Goal: Transaction & Acquisition: Purchase product/service

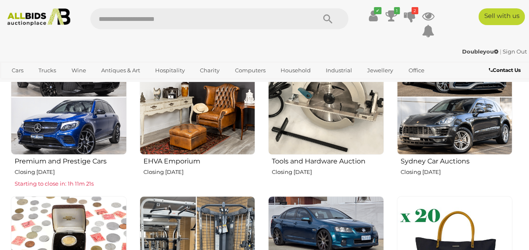
scroll to position [318, 0]
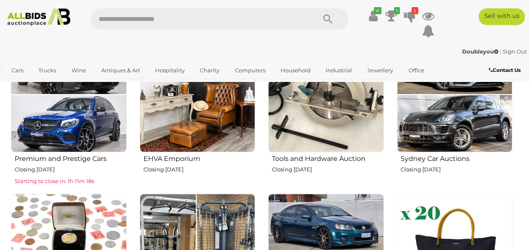
click at [362, 125] on img at bounding box center [326, 95] width 116 height 116
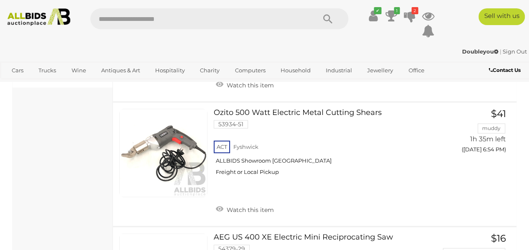
scroll to position [528, 0]
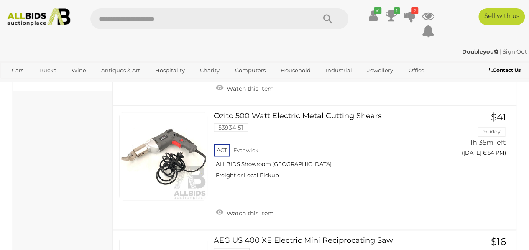
click at [439, 185] on div "ACT Fyshwick ALLBIDS Showroom Fyshwick Freight or Local Pickup" at bounding box center [328, 163] width 229 height 43
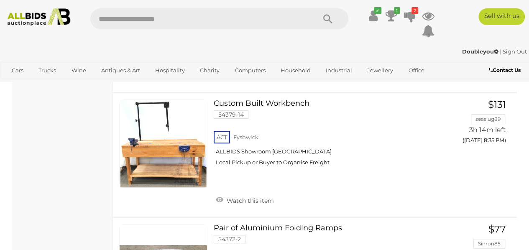
scroll to position [4933, 0]
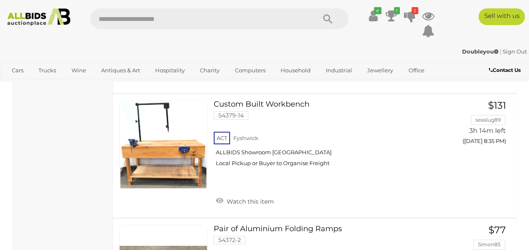
click at [185, 142] on link at bounding box center [163, 144] width 88 height 88
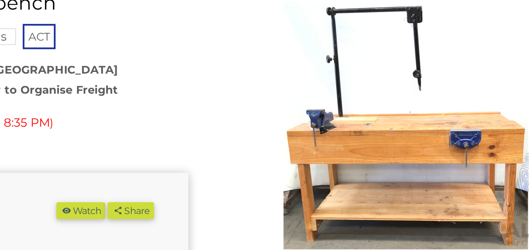
scroll to position [3, 0]
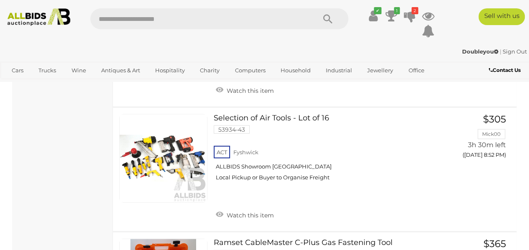
scroll to position [5666, 0]
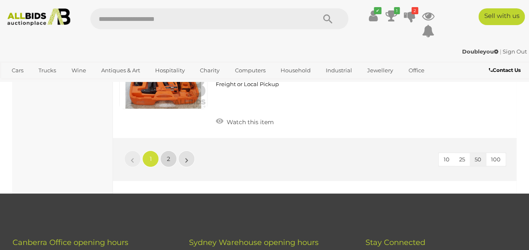
click at [176, 151] on link "2" at bounding box center [168, 159] width 17 height 17
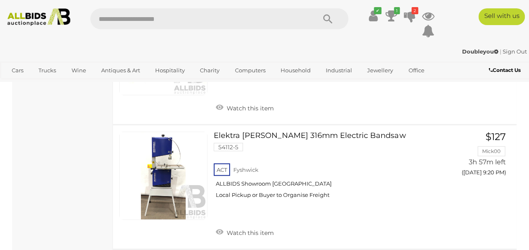
scroll to position [998, 0]
click at [159, 180] on link at bounding box center [163, 177] width 88 height 88
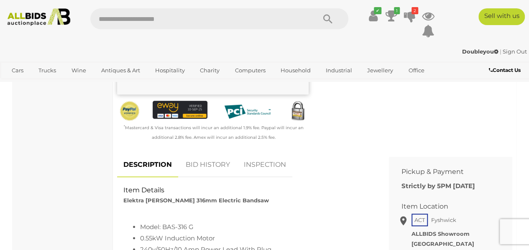
scroll to position [240, 0]
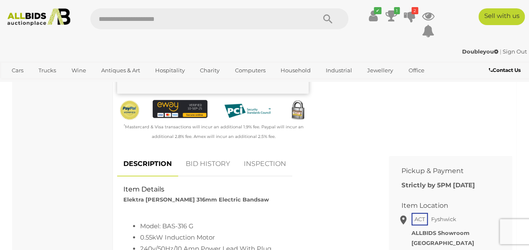
click at [213, 168] on link "BID HISTORY" at bounding box center [207, 164] width 57 height 25
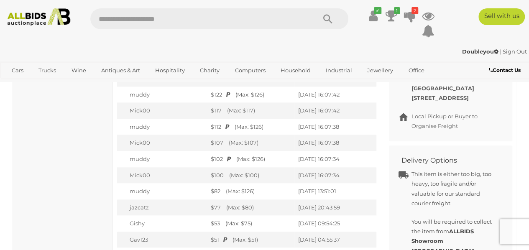
scroll to position [395, 0]
click at [375, 131] on td "10/09/2025 16:07:38" at bounding box center [335, 127] width 82 height 16
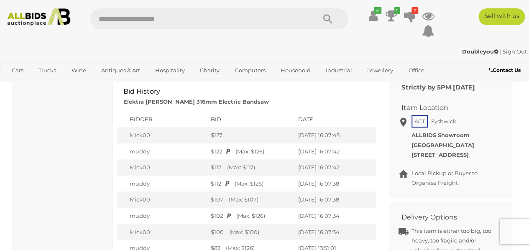
scroll to position [338, 0]
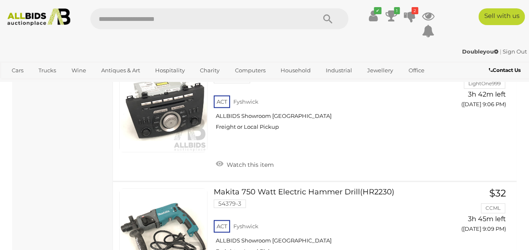
scroll to position [1079, 0]
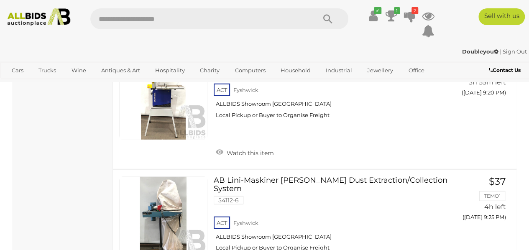
click at [435, 218] on div "ACT [GEOGRAPHIC_DATA] ALLBIDS Showroom [GEOGRAPHIC_DATA] Local Pickup or Buyer …" at bounding box center [328, 236] width 229 height 43
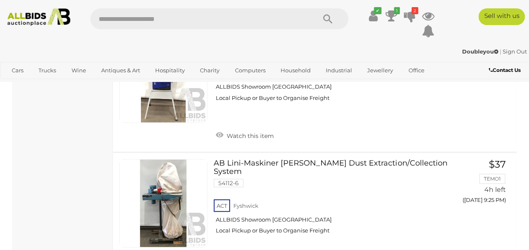
scroll to position [1142, 0]
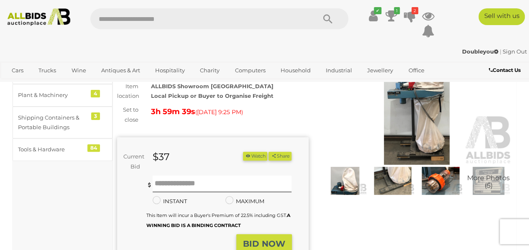
scroll to position [65, 0]
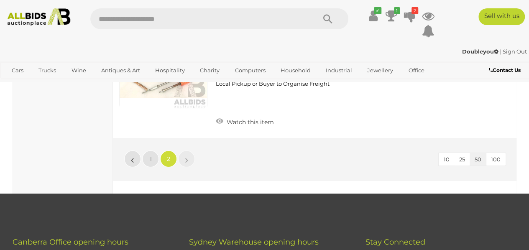
scroll to position [1638, 0]
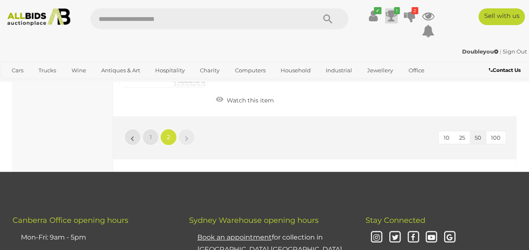
click at [393, 15] on icon at bounding box center [391, 15] width 12 height 15
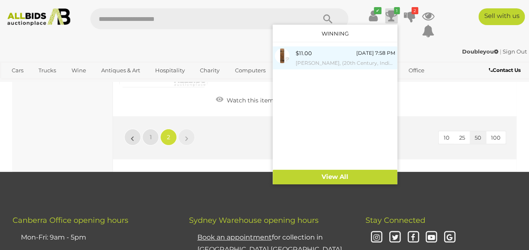
click at [316, 53] on div "$11.00 [DATE] 7:58 PM [PERSON_NAME], (20th Century, Indigenous-Australian, 1972…" at bounding box center [345, 57] width 99 height 19
